Goal: Task Accomplishment & Management: Complete application form

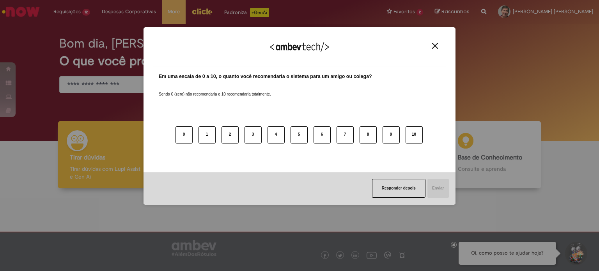
click at [433, 48] on img "Close" at bounding box center [435, 46] width 6 height 6
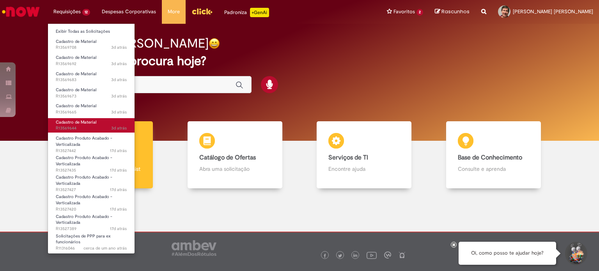
click at [85, 123] on span "Cadastro de Material" at bounding box center [76, 122] width 41 height 6
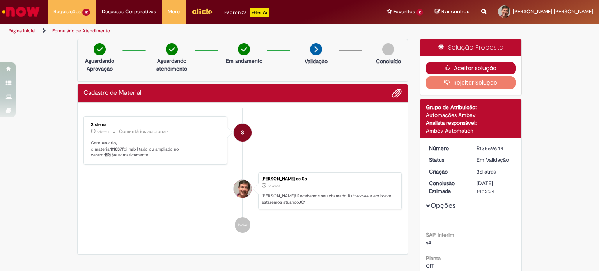
click at [468, 68] on button "Aceitar solução" at bounding box center [471, 68] width 90 height 12
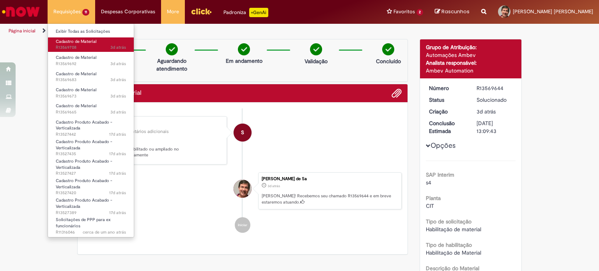
click at [70, 42] on span "Cadastro de Material" at bounding box center [76, 42] width 41 height 6
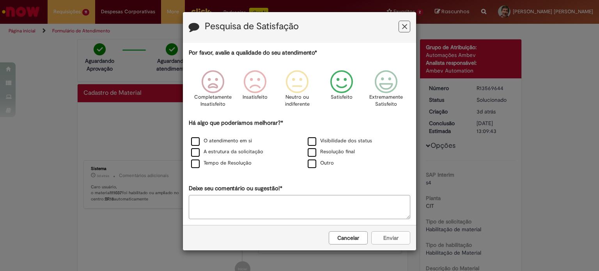
click at [346, 81] on icon "Feedback" at bounding box center [341, 81] width 29 height 23
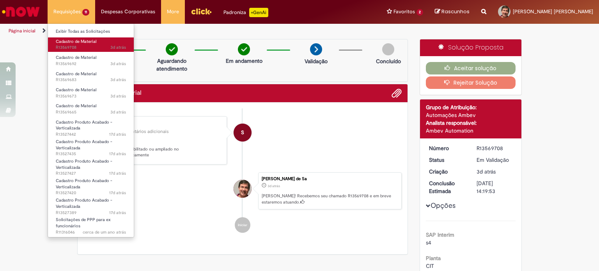
click at [83, 47] on span "3d atrás 3 dias atrás R13569708" at bounding box center [91, 47] width 70 height 6
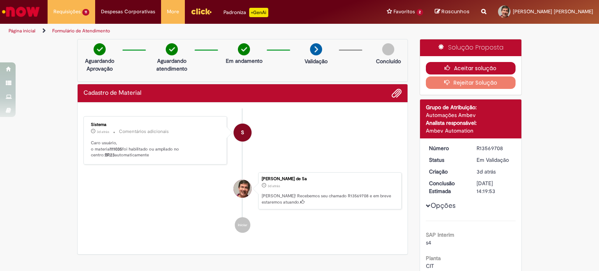
click at [476, 68] on button "Aceitar solução" at bounding box center [471, 68] width 90 height 12
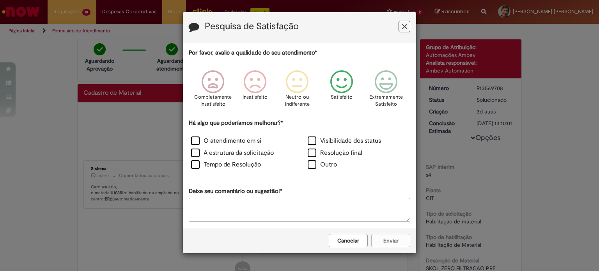
click at [341, 85] on icon "Feedback" at bounding box center [341, 81] width 29 height 23
click at [393, 238] on div "Cancelar Enviar" at bounding box center [299, 240] width 233 height 25
click at [341, 82] on icon "Feedback" at bounding box center [341, 81] width 29 height 23
click at [393, 242] on div "Cancelar Enviar" at bounding box center [299, 240] width 233 height 25
click at [338, 88] on icon "Feedback" at bounding box center [341, 81] width 29 height 23
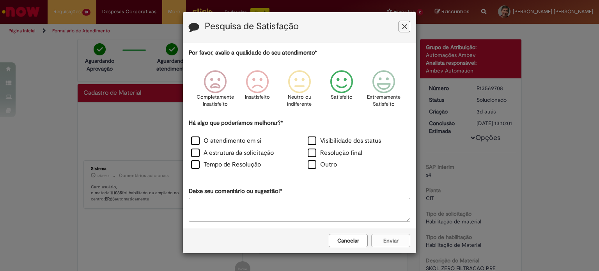
drag, startPoint x: 311, startPoint y: 151, endPoint x: 321, endPoint y: 172, distance: 22.8
click at [311, 151] on label "Resolução final" at bounding box center [335, 153] width 55 height 9
click at [380, 241] on button "Enviar" at bounding box center [390, 240] width 39 height 13
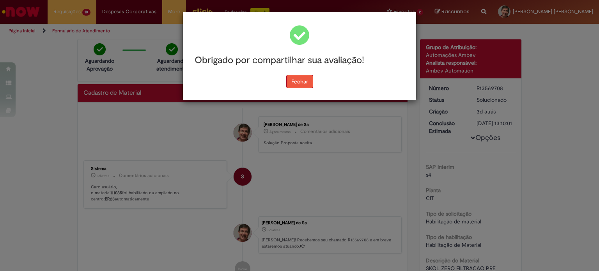
click at [306, 83] on button "Fechar" at bounding box center [299, 81] width 27 height 13
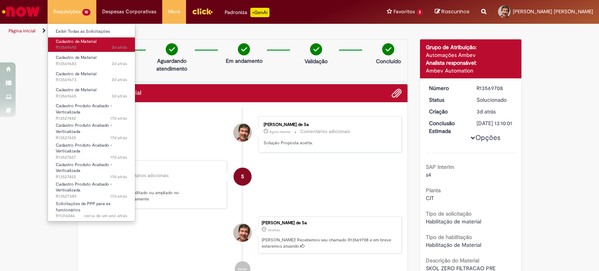
click at [89, 46] on span "3d atrás 3 dias atrás R13569692" at bounding box center [91, 47] width 71 height 6
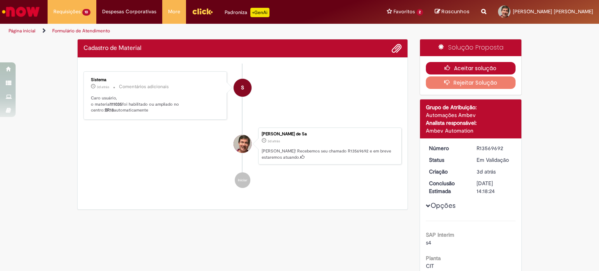
click at [461, 67] on button "Aceitar solução" at bounding box center [471, 68] width 90 height 12
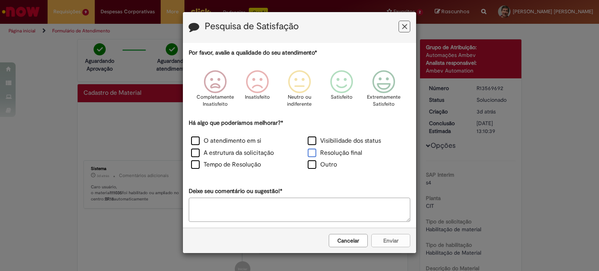
click at [314, 154] on label "Resolução final" at bounding box center [335, 153] width 55 height 9
click at [341, 82] on icon "Feedback" at bounding box center [341, 81] width 29 height 23
click at [384, 237] on button "Enviar" at bounding box center [390, 240] width 39 height 13
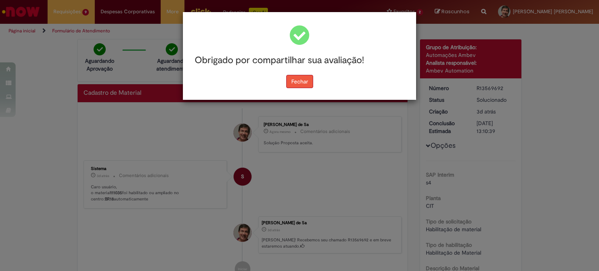
click at [306, 84] on button "Fechar" at bounding box center [299, 81] width 27 height 13
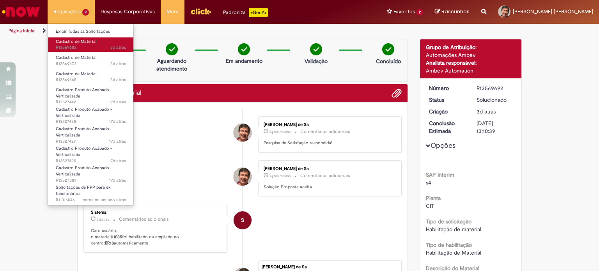
click at [85, 46] on span "3d atrás 3 dias atrás R13569683" at bounding box center [91, 47] width 70 height 6
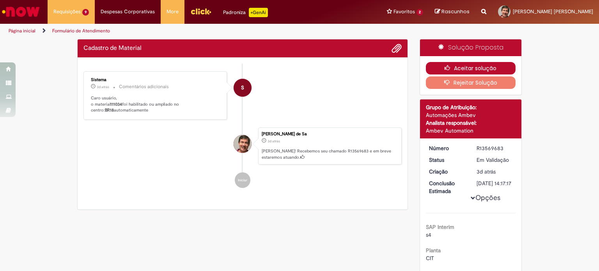
click at [458, 68] on button "Aceitar solução" at bounding box center [471, 68] width 90 height 12
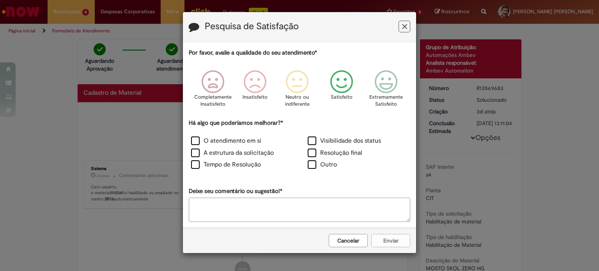
click at [345, 82] on icon "Feedback" at bounding box center [341, 81] width 29 height 23
drag, startPoint x: 314, startPoint y: 153, endPoint x: 341, endPoint y: 188, distance: 43.9
click at [314, 152] on label "Resolução final" at bounding box center [335, 153] width 55 height 9
click at [379, 237] on button "Enviar" at bounding box center [390, 240] width 39 height 13
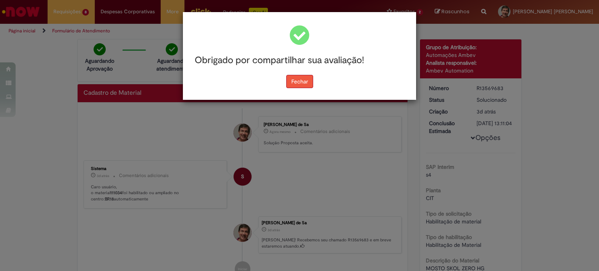
click at [297, 83] on button "Fechar" at bounding box center [299, 81] width 27 height 13
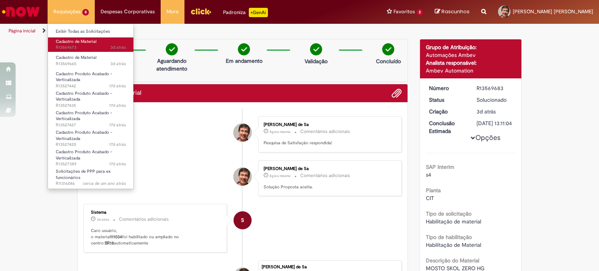
click at [82, 51] on link "Cadastro de Material 3d atrás 3 dias atrás R13569673" at bounding box center [91, 44] width 86 height 14
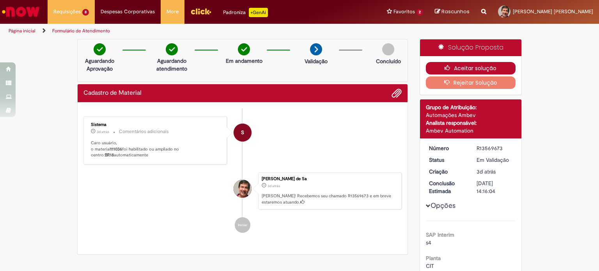
click at [468, 70] on button "Aceitar solução" at bounding box center [471, 68] width 90 height 12
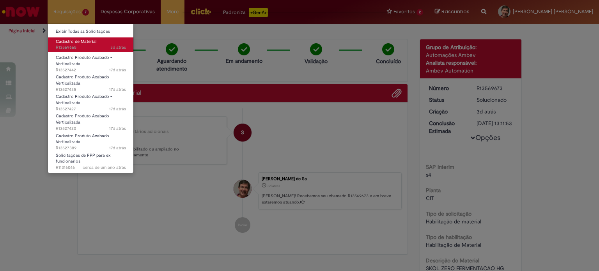
click at [76, 42] on span "Cadastro de Material" at bounding box center [76, 42] width 41 height 6
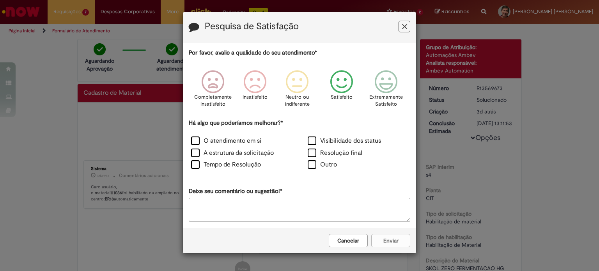
click at [348, 82] on icon "Feedback" at bounding box center [341, 81] width 29 height 23
click at [325, 154] on label "Resolução final" at bounding box center [335, 153] width 55 height 9
click at [381, 241] on button "Enviar" at bounding box center [390, 240] width 39 height 13
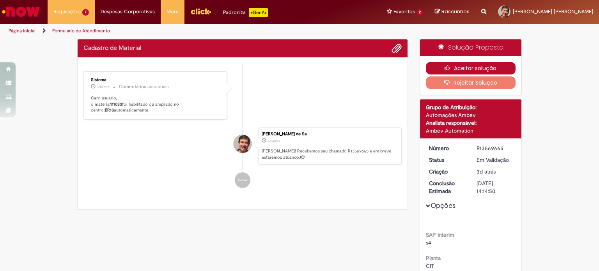
click at [469, 66] on button "Aceitar solução" at bounding box center [471, 68] width 90 height 12
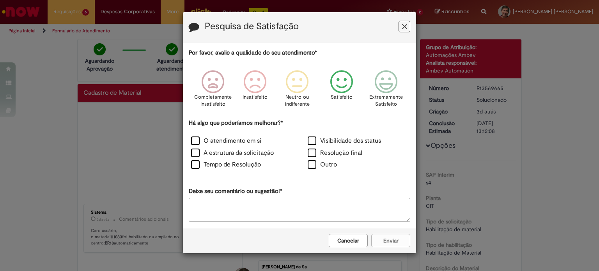
drag, startPoint x: 346, startPoint y: 89, endPoint x: 337, endPoint y: 131, distance: 42.7
click at [346, 89] on icon "Feedback" at bounding box center [341, 81] width 29 height 23
drag, startPoint x: 314, startPoint y: 151, endPoint x: 361, endPoint y: 184, distance: 57.7
click at [314, 151] on label "Resolução final" at bounding box center [335, 153] width 55 height 9
click at [394, 237] on button "Enviar" at bounding box center [390, 240] width 39 height 13
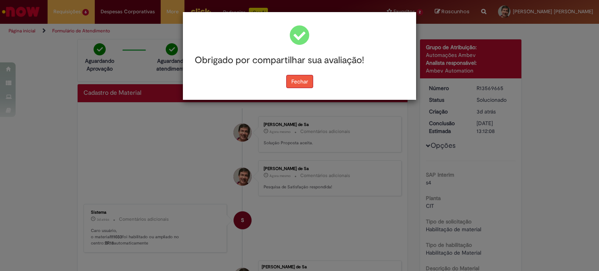
click at [309, 82] on button "Fechar" at bounding box center [299, 81] width 27 height 13
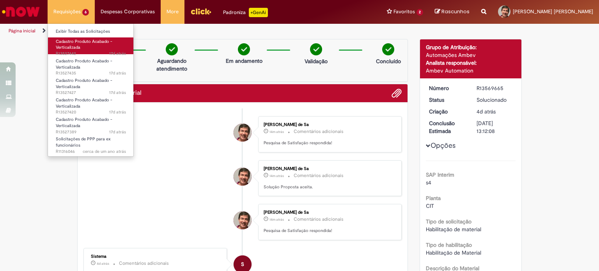
click at [75, 46] on span "Cadastro Produto Acabado - Verticalizada" at bounding box center [84, 45] width 57 height 12
